Goal: Information Seeking & Learning: Learn about a topic

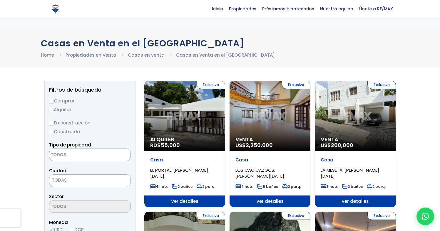
select select
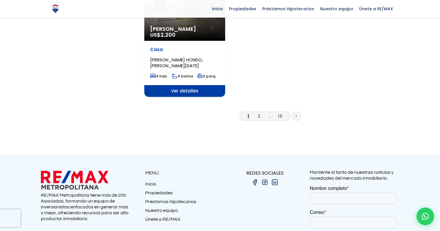
scroll to position [830, 0]
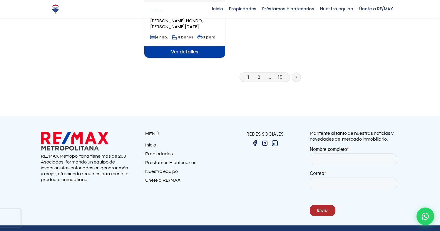
click at [296, 76] on icon at bounding box center [295, 77] width 1 height 2
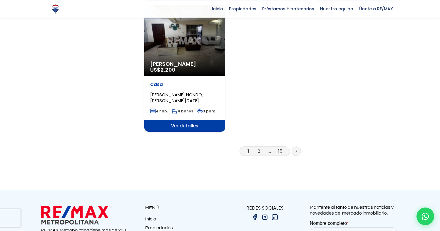
scroll to position [756, 0]
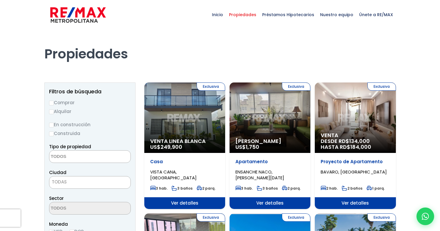
select select
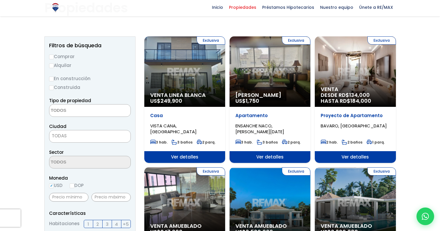
scroll to position [48, 0]
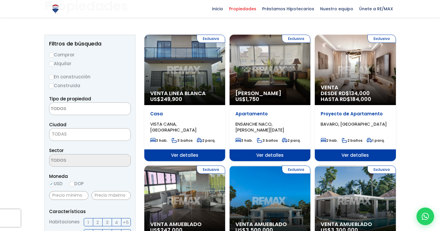
click at [50, 55] on input "Comprar" at bounding box center [51, 55] width 5 height 5
radio input "true"
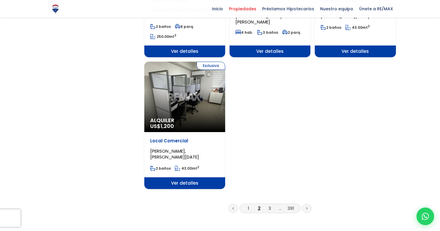
scroll to position [711, 0]
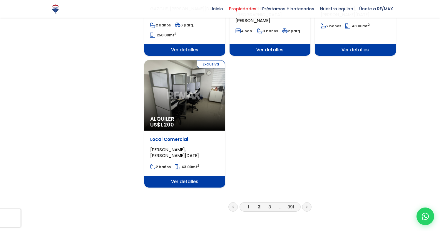
click at [268, 204] on link "3" at bounding box center [269, 207] width 3 height 6
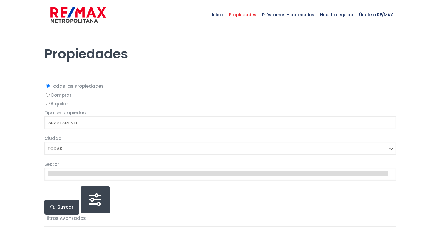
select select
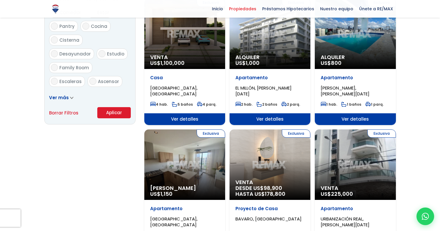
scroll to position [359, 0]
